Goal: Task Accomplishment & Management: Manage account settings

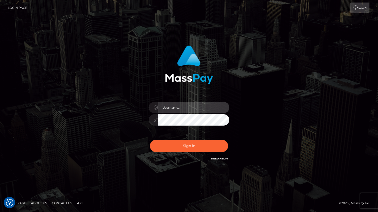
click at [190, 109] on input "text" at bounding box center [194, 107] width 72 height 11
type input "kevin.xcite"
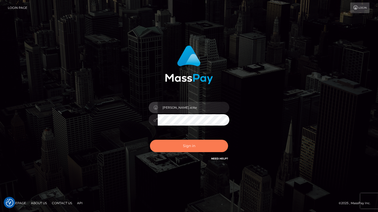
click at [192, 145] on button "Sign in" at bounding box center [189, 146] width 78 height 12
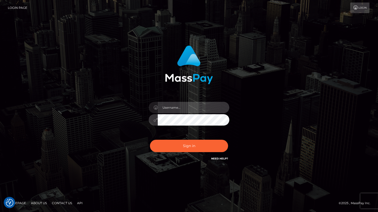
click at [195, 106] on input "text" at bounding box center [194, 107] width 72 height 11
type input "kevin.xcite"
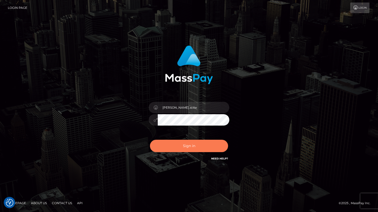
click at [202, 145] on button "Sign in" at bounding box center [189, 146] width 78 height 12
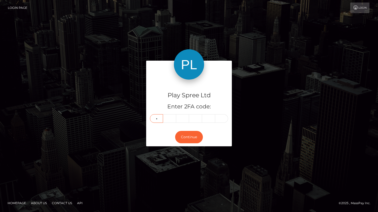
type input "3"
type input "5"
type input "2"
type input "8"
type input "2"
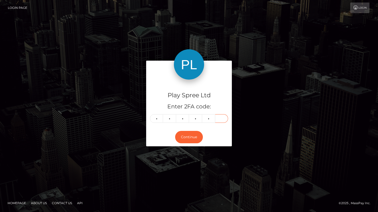
type input "9"
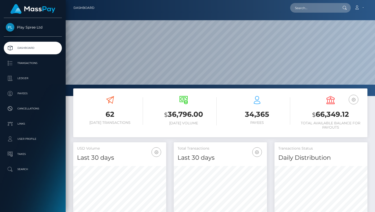
click at [336, 112] on h3 "$ 66,349.12" at bounding box center [330, 114] width 66 height 10
copy h3 "66,349.12"
